Goal: Communication & Community: Answer question/provide support

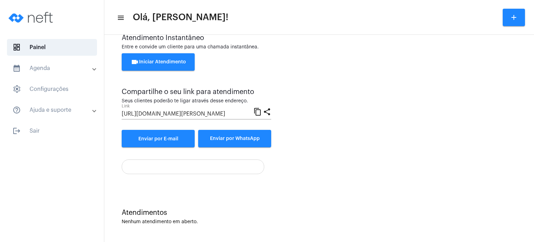
scroll to position [24, 0]
drag, startPoint x: 445, startPoint y: 43, endPoint x: 347, endPoint y: 76, distance: 103.4
click at [441, 45] on div "Atendimento Instantâneo Entre e convide um cliente para uma chamada instantânea…" at bounding box center [319, 55] width 395 height 43
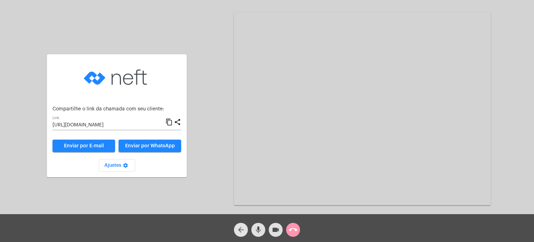
click at [240, 229] on mat-icon "arrow_back" at bounding box center [241, 229] width 8 height 8
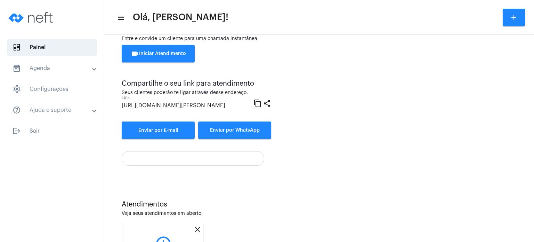
scroll to position [113, 0]
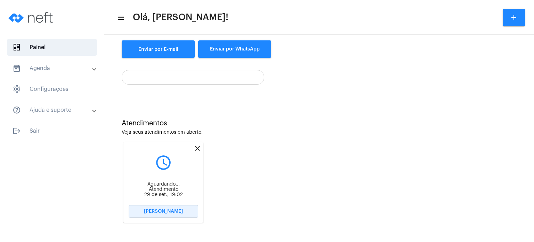
click at [168, 210] on span "[PERSON_NAME]" at bounding box center [163, 211] width 39 height 5
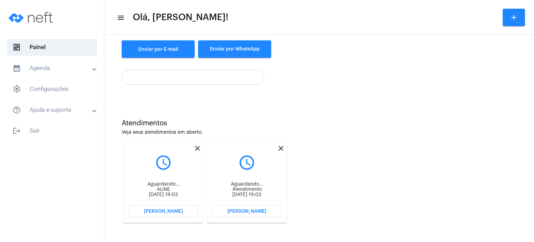
scroll to position [113, 0]
click at [169, 209] on span "[PERSON_NAME]" at bounding box center [163, 211] width 39 height 5
